Goal: Task Accomplishment & Management: Manage account settings

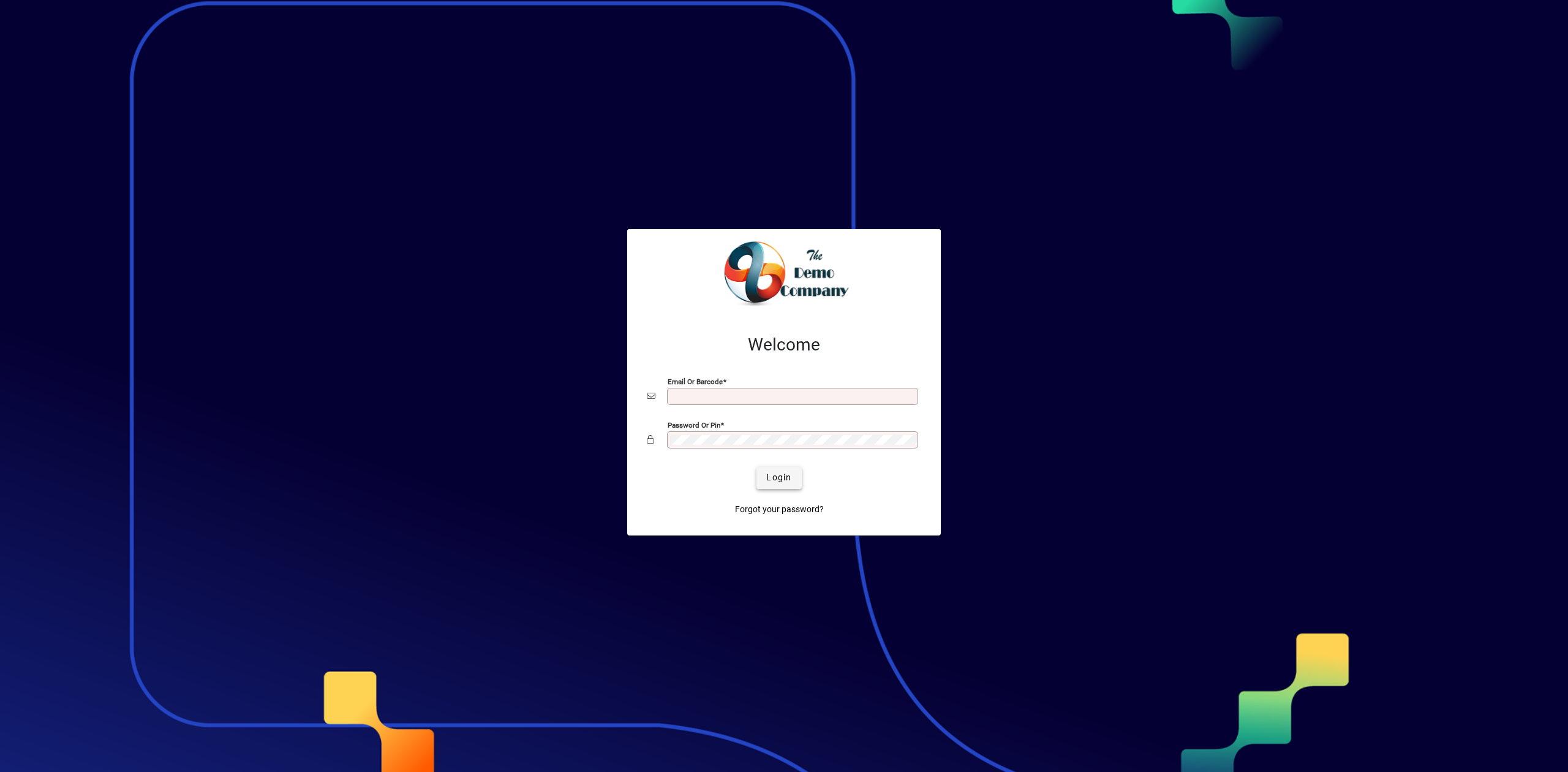
type input "**********"
click at [777, 476] on span "Login" at bounding box center [779, 477] width 25 height 13
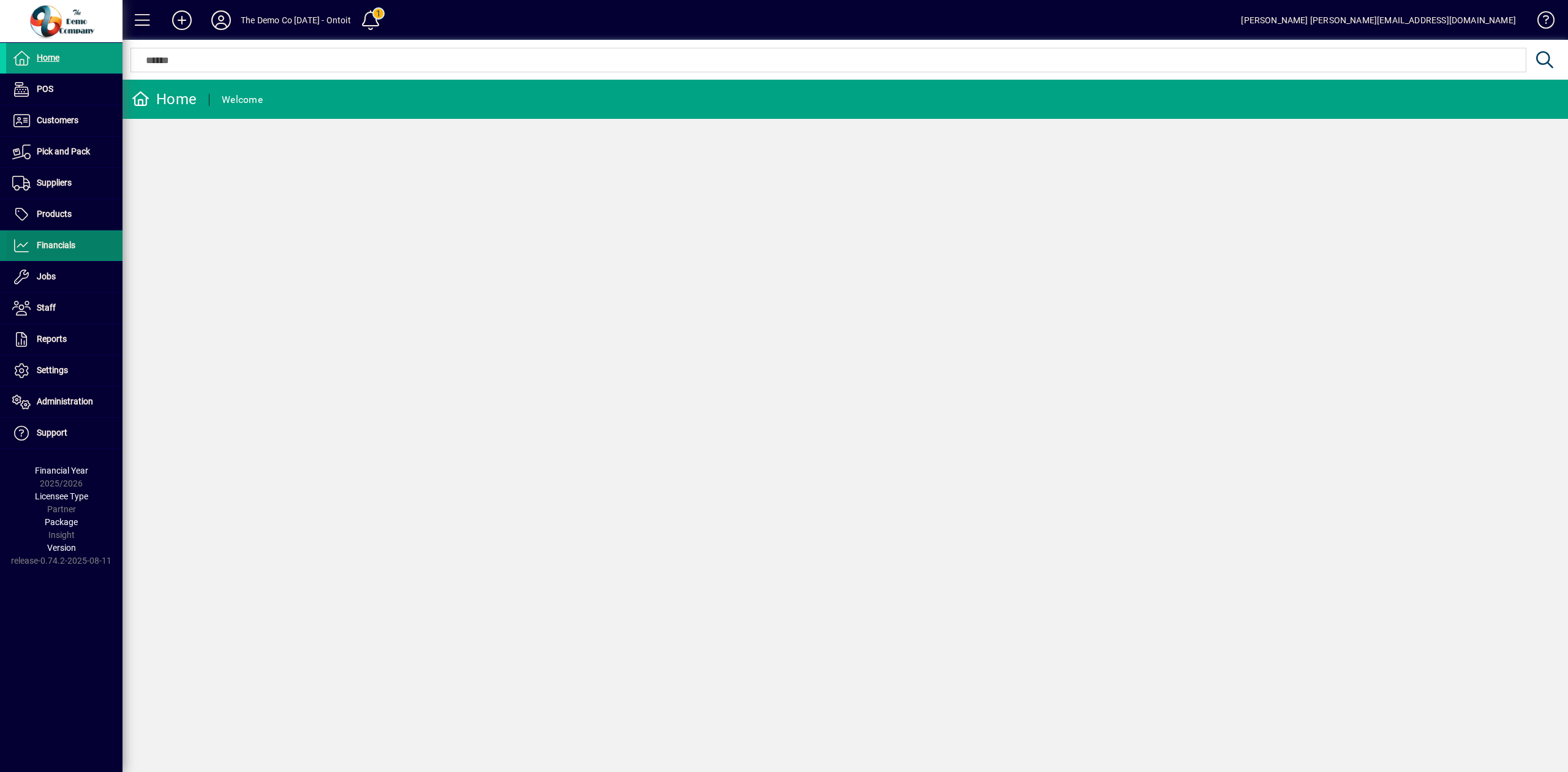
click at [49, 243] on span "Financials" at bounding box center [55, 245] width 38 height 10
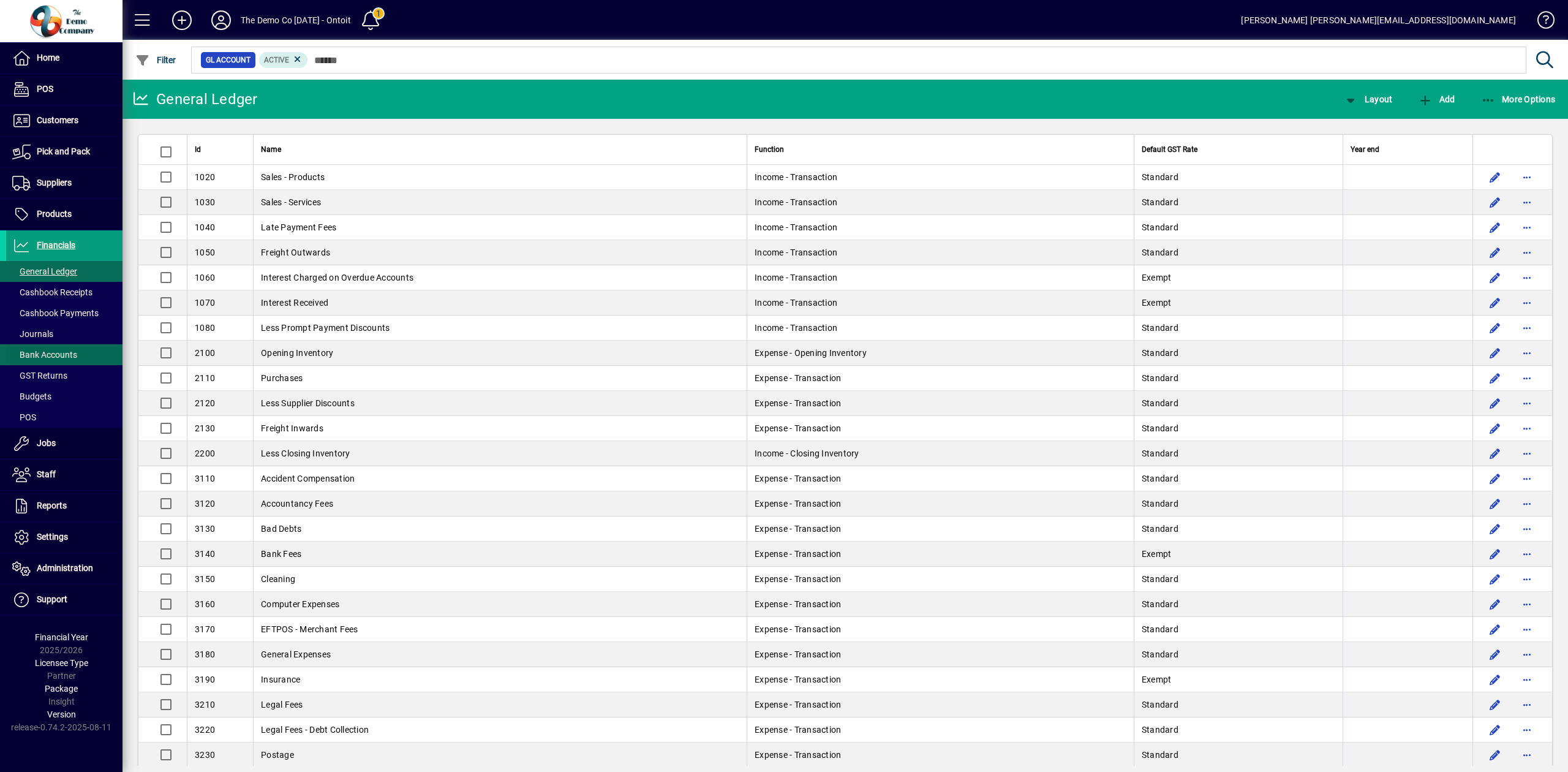
click at [54, 356] on span "Bank Accounts" at bounding box center [45, 355] width 65 height 10
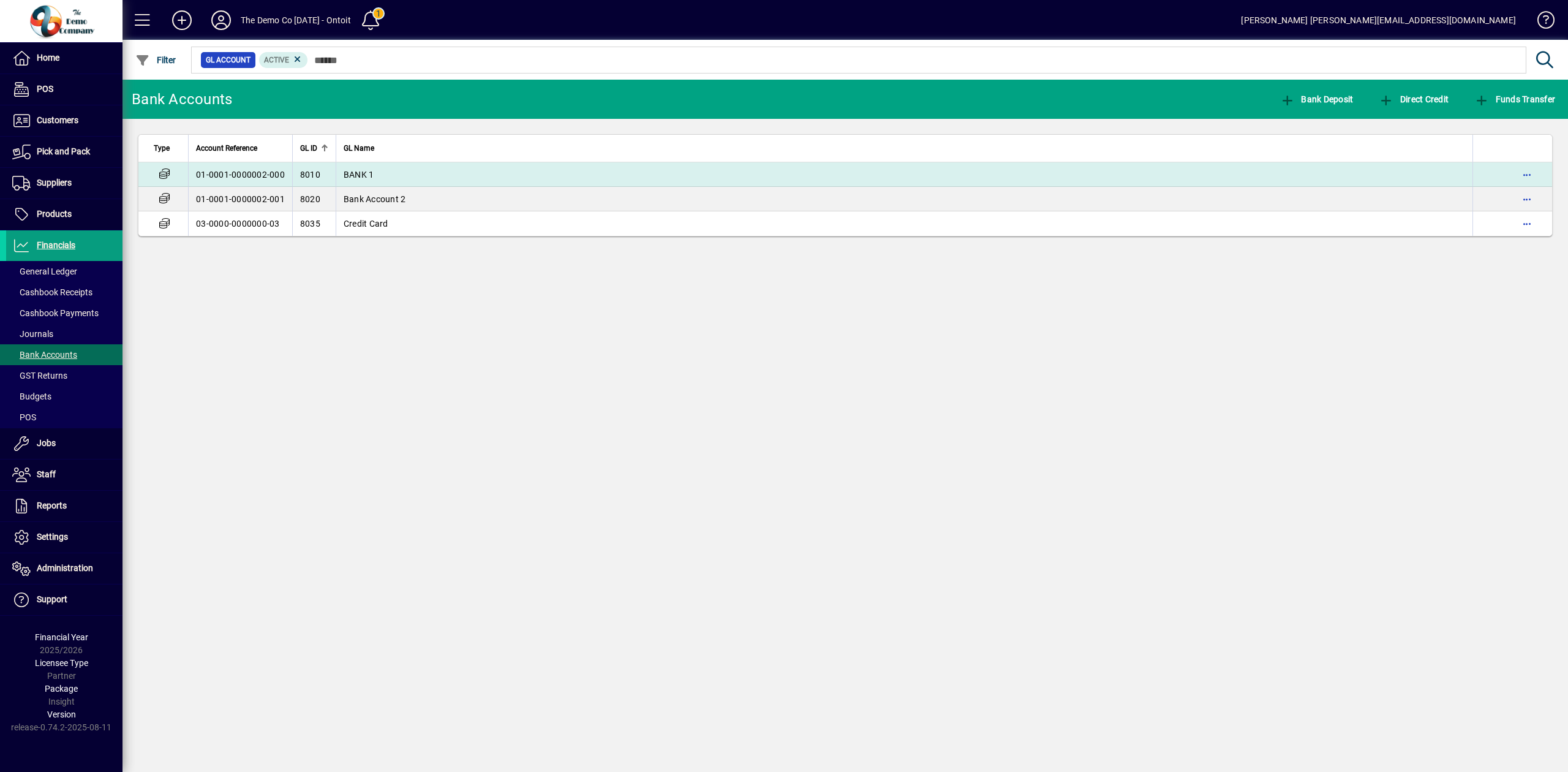
click at [395, 174] on td "BANK 1" at bounding box center [904, 174] width 1137 height 24
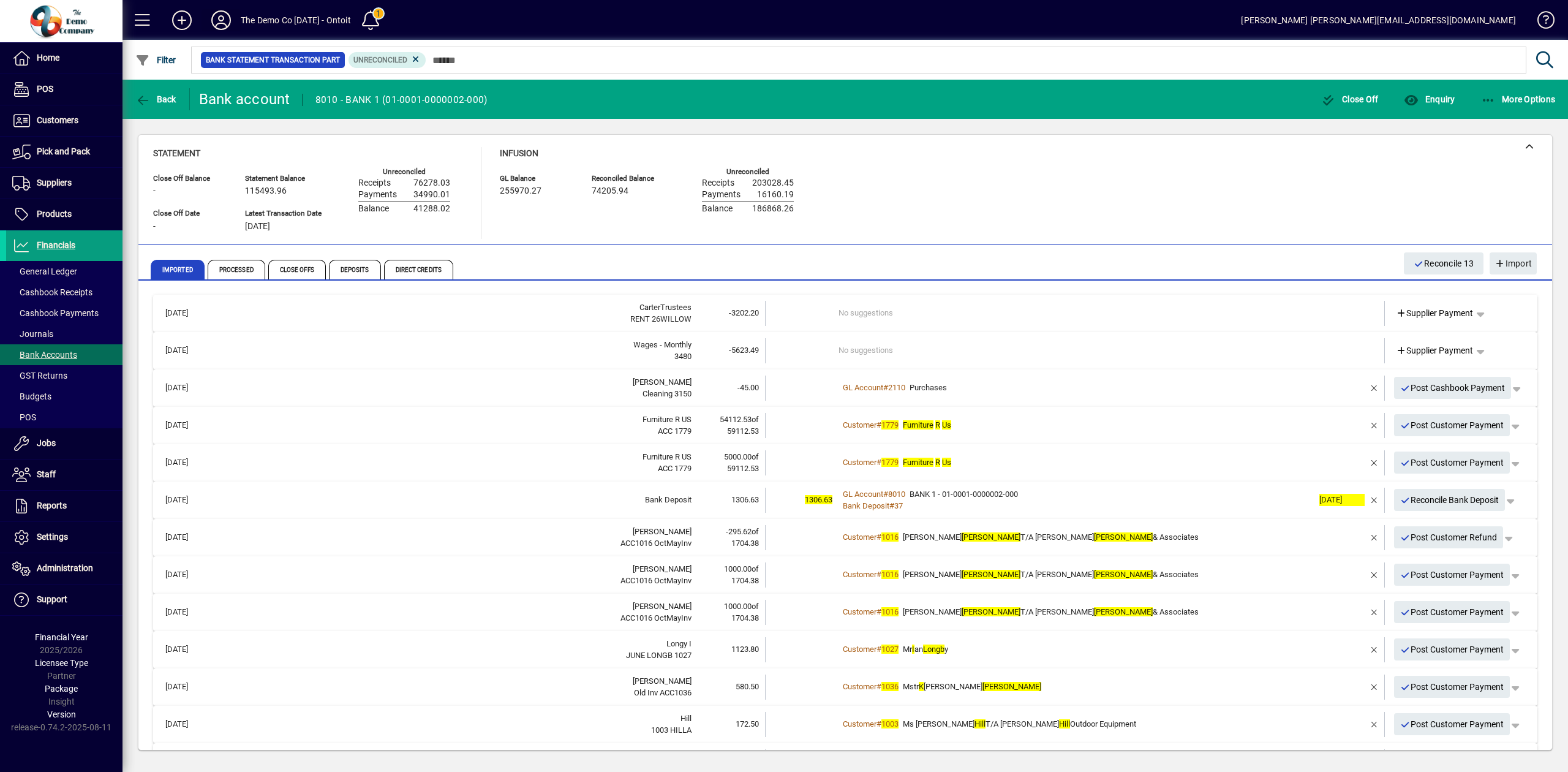
click at [221, 13] on icon at bounding box center [220, 20] width 24 height 20
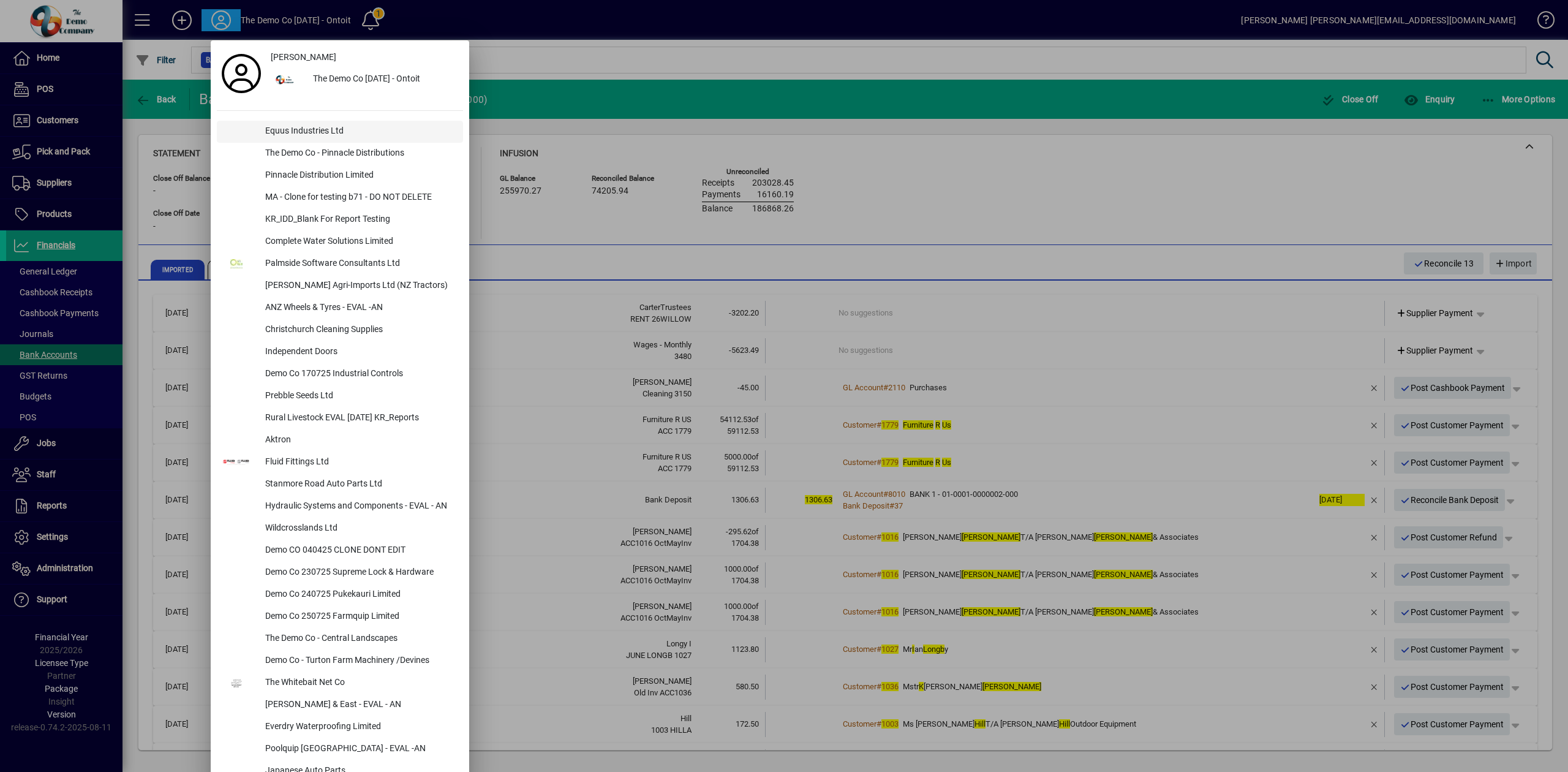
click at [296, 126] on div "Equus Industries Ltd" at bounding box center [359, 131] width 208 height 22
